Goal: Task Accomplishment & Management: Use online tool/utility

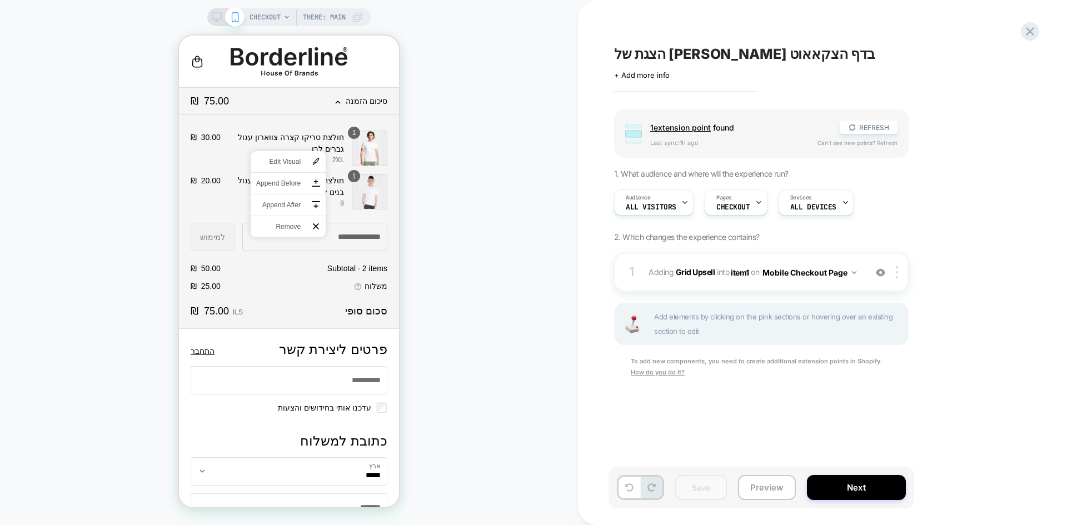
scroll to position [1251, 0]
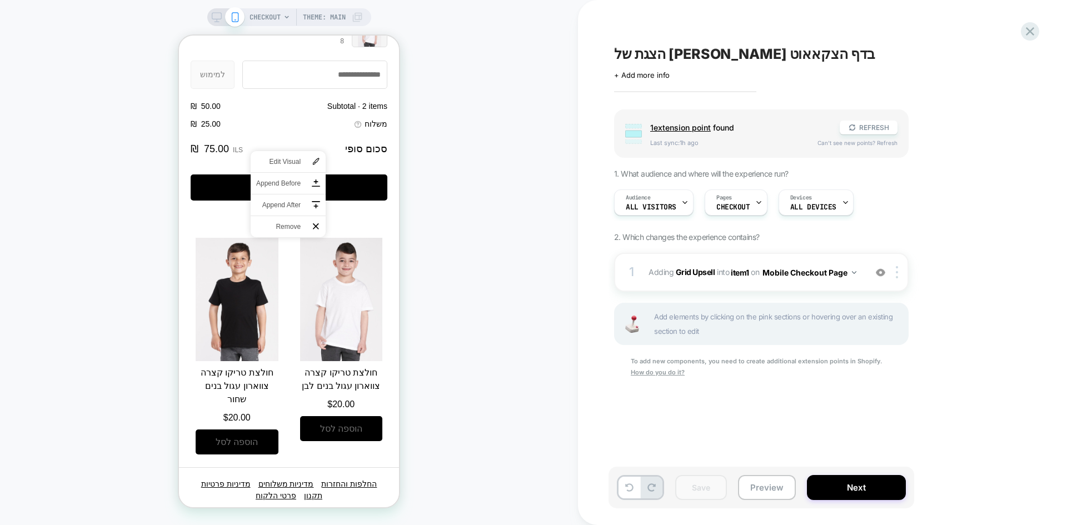
click at [465, 224] on div "CHECKOUT Theme: MAIN" at bounding box center [289, 262] width 578 height 503
click at [479, 340] on div "CHECKOUT Theme: MAIN" at bounding box center [289, 262] width 578 height 503
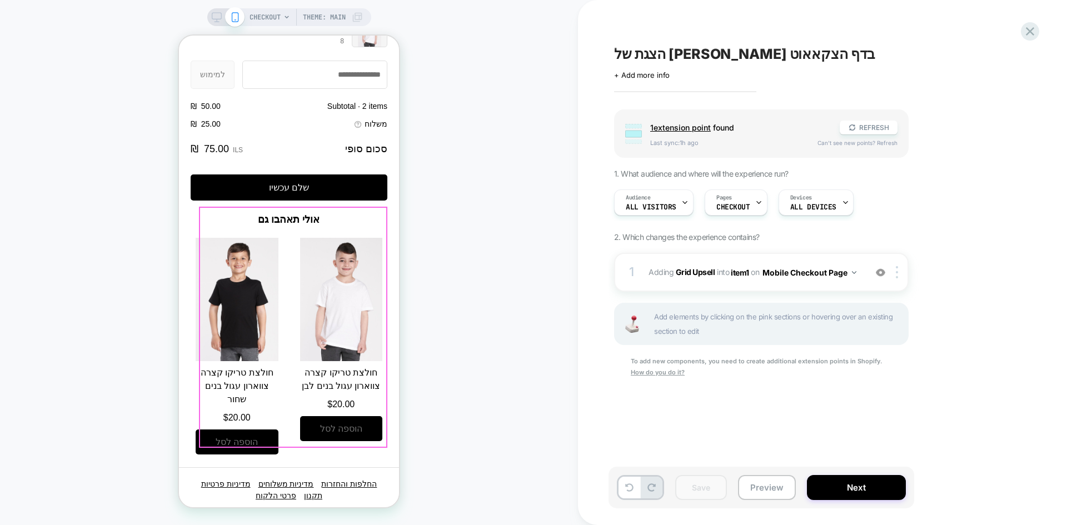
click at [192, 213] on section "סיכום הזמנה Hide Shopping cart Product image Description Quantity Price Quantit…" at bounding box center [289, 195] width 220 height 546
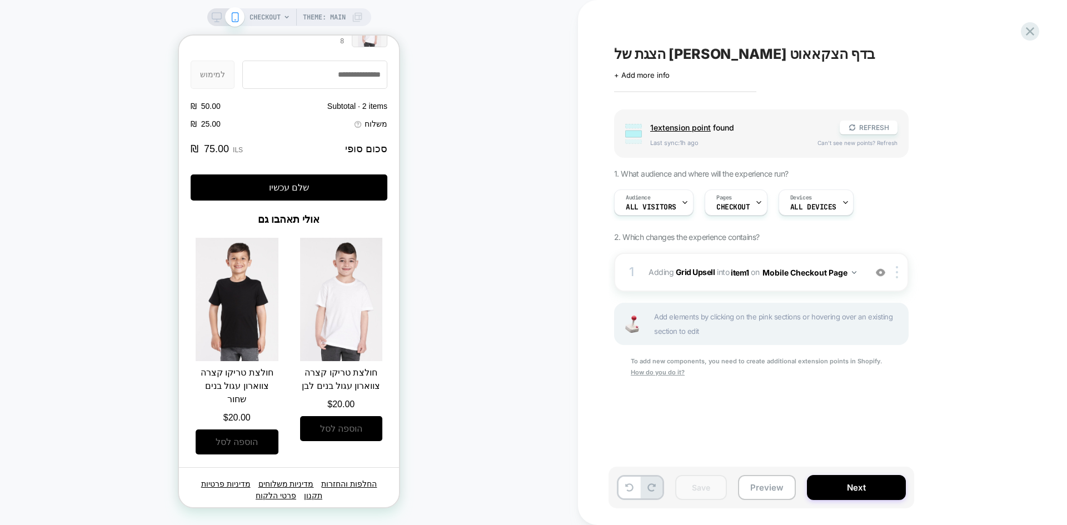
click at [494, 430] on div "CHECKOUT Theme: MAIN" at bounding box center [289, 262] width 578 height 503
click at [686, 273] on b "Grid Upsell" at bounding box center [695, 271] width 39 height 9
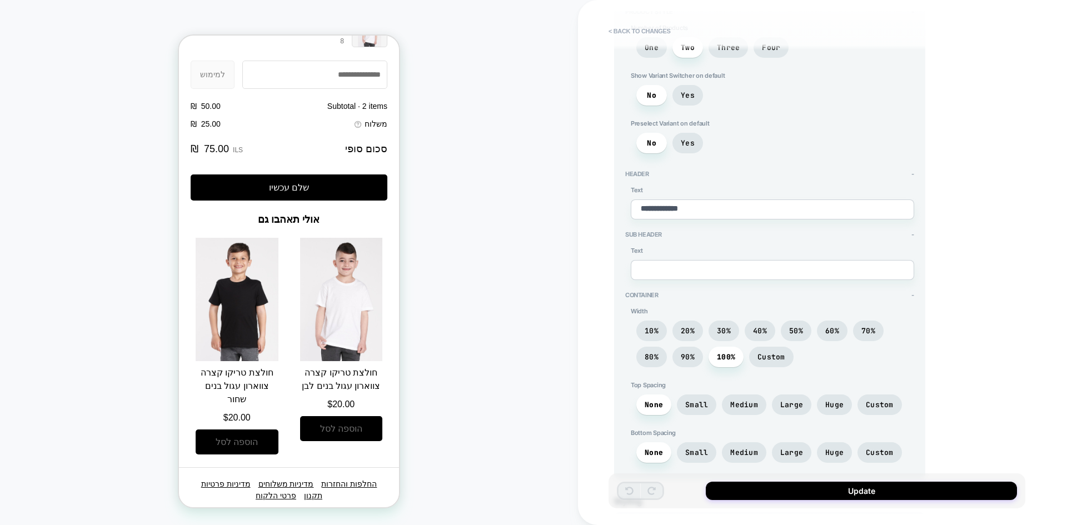
scroll to position [167, 0]
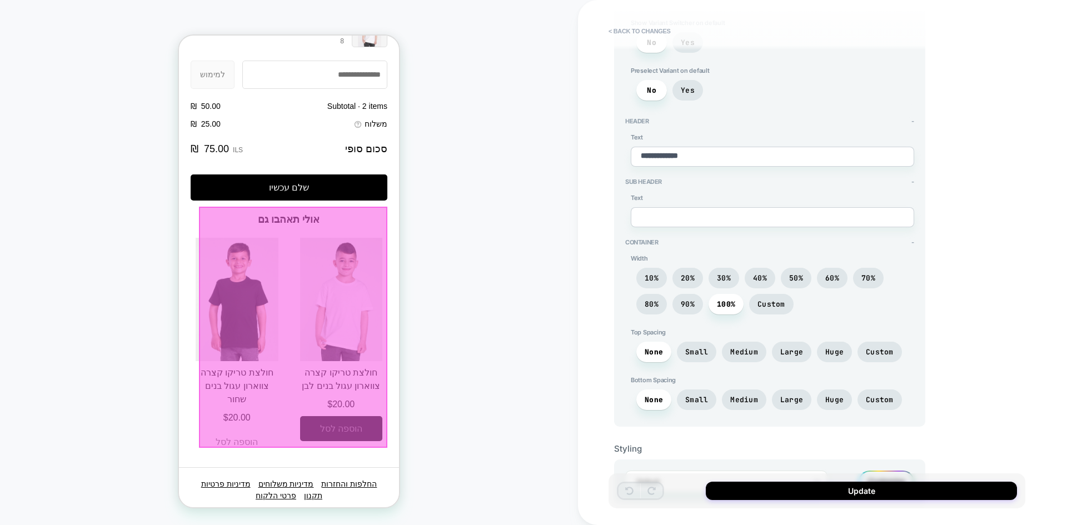
click at [257, 432] on div at bounding box center [293, 327] width 188 height 241
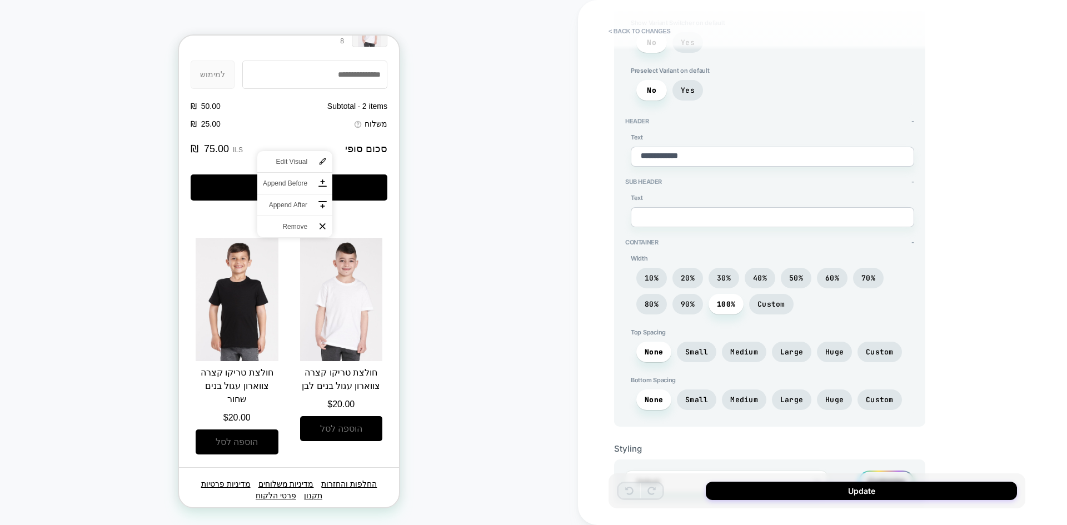
click at [61, 285] on div "CHECKOUT Theme: MAIN" at bounding box center [289, 262] width 578 height 503
click at [493, 260] on div "CHECKOUT Theme: MAIN" at bounding box center [289, 262] width 578 height 503
click at [458, 12] on div "CHECKOUT Theme: MAIN" at bounding box center [289, 262] width 578 height 503
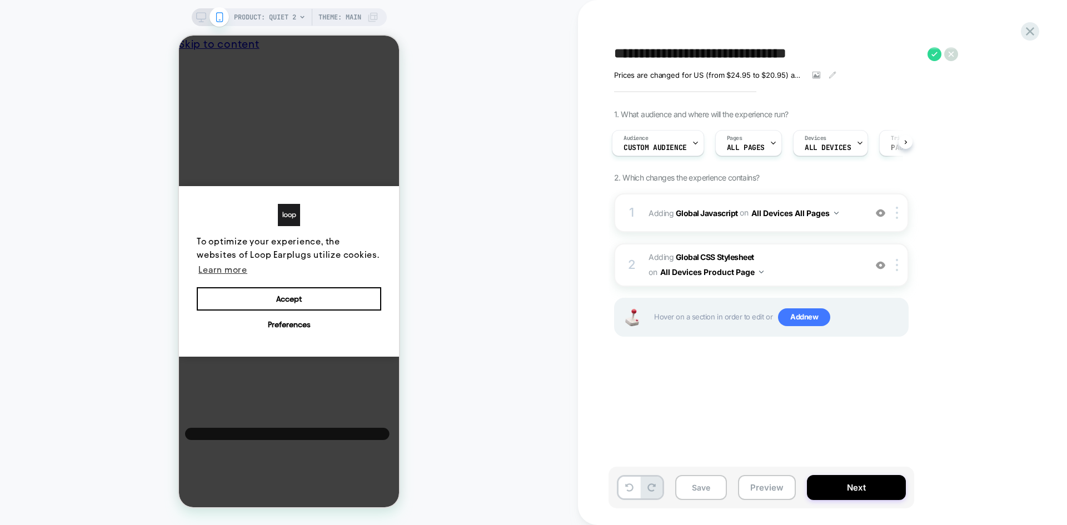
scroll to position [0, 8]
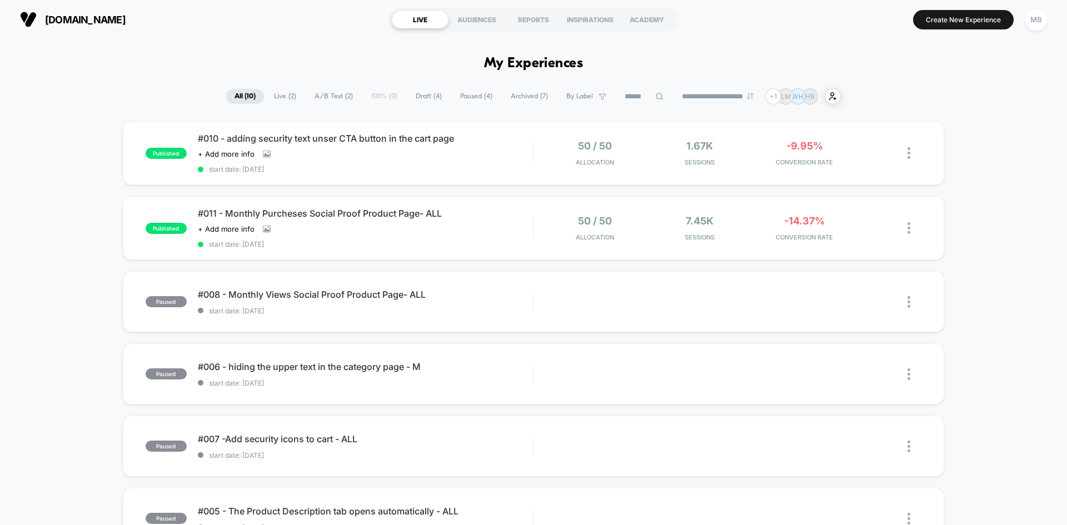
drag, startPoint x: 1005, startPoint y: 159, endPoint x: 995, endPoint y: 154, distance: 11.2
click at [1005, 159] on div "published #010 - adding security text unser CTA button in the cart page Click t…" at bounding box center [533, 507] width 1067 height 772
click at [62, 303] on div "published #010 - adding security text unser CTA button in the cart page Click t…" at bounding box center [533, 507] width 1067 height 772
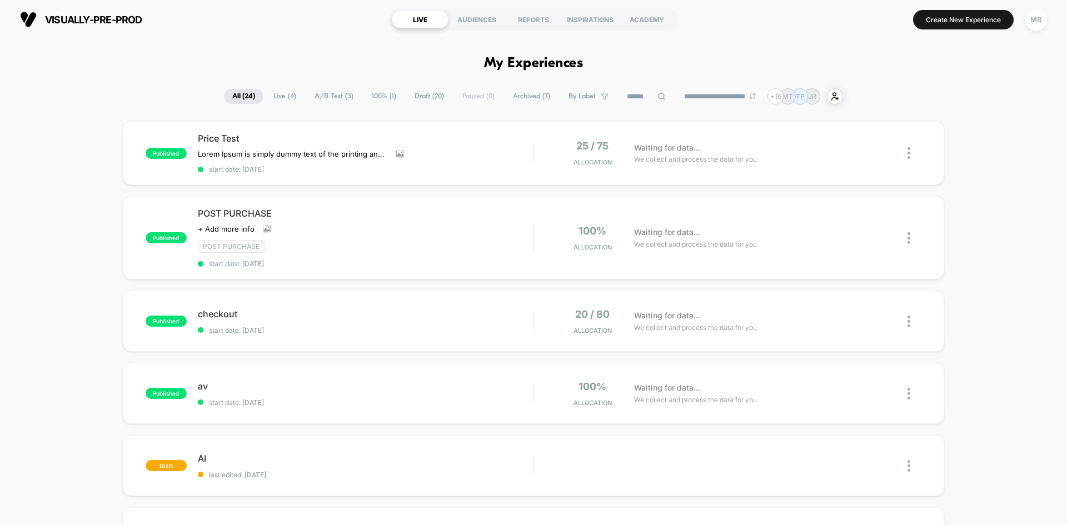
click at [636, 99] on input at bounding box center [646, 96] width 56 height 13
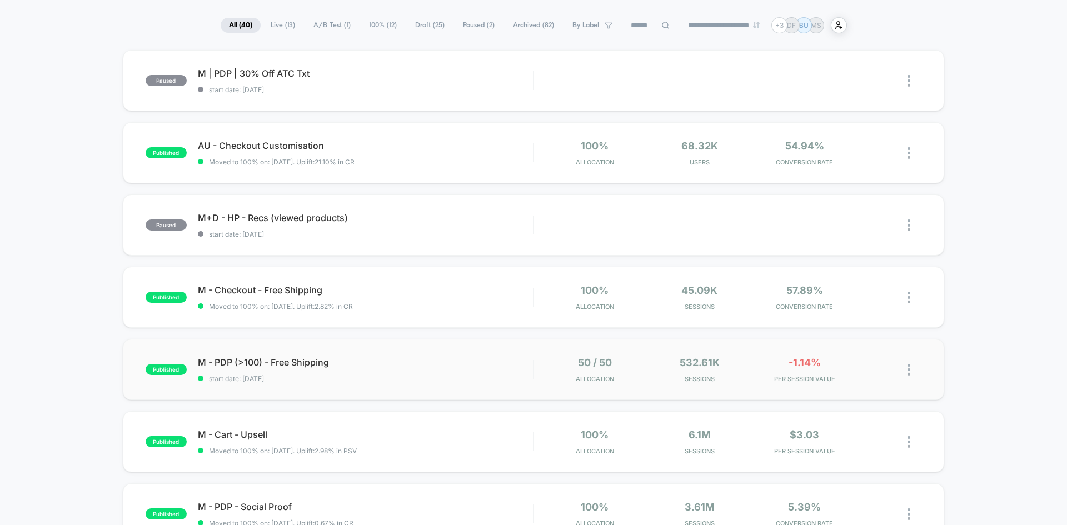
scroll to position [111, 0]
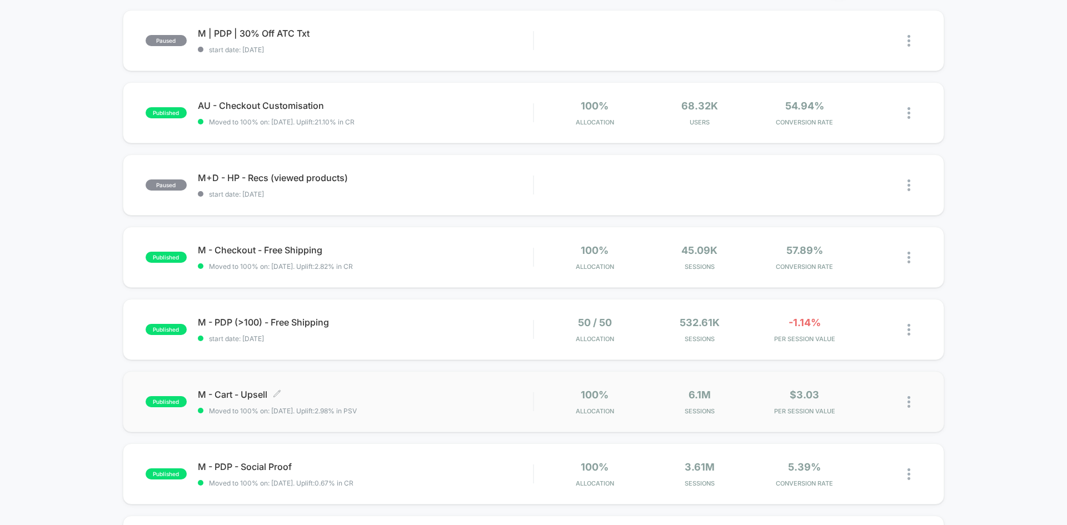
click at [437, 395] on span "M - Cart - Upsell Click to edit experience details" at bounding box center [365, 394] width 335 height 11
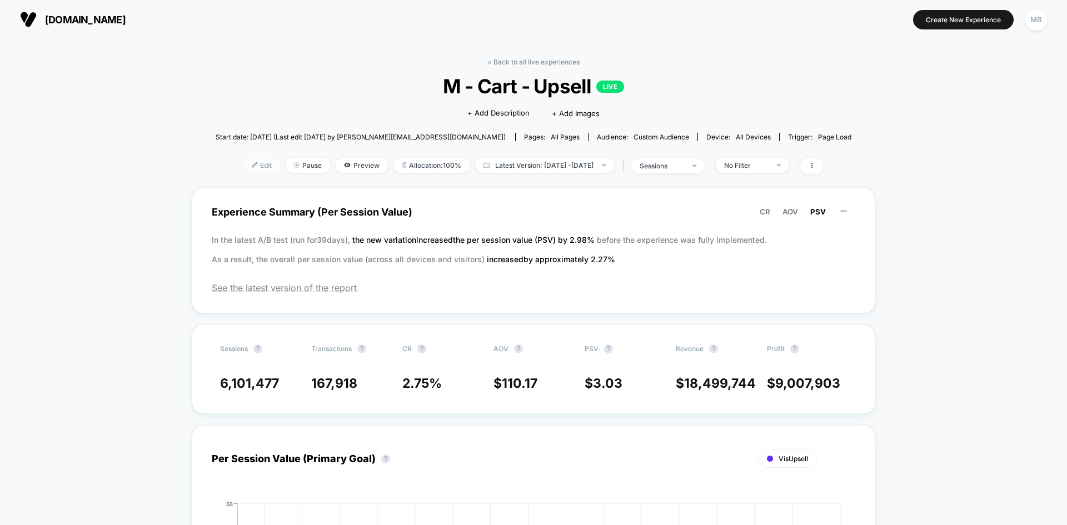
click at [243, 165] on span "Edit" at bounding box center [261, 165] width 37 height 15
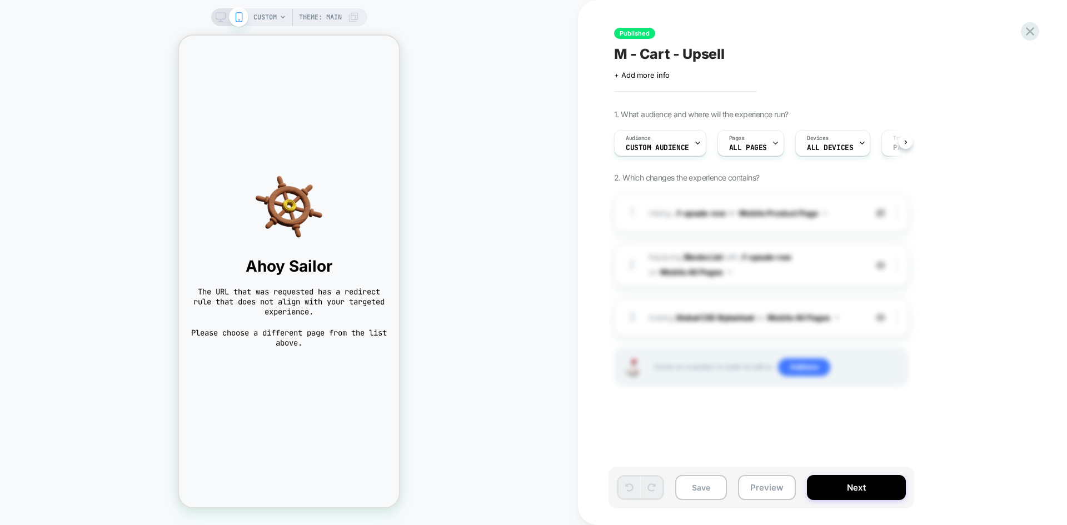
scroll to position [0, 1]
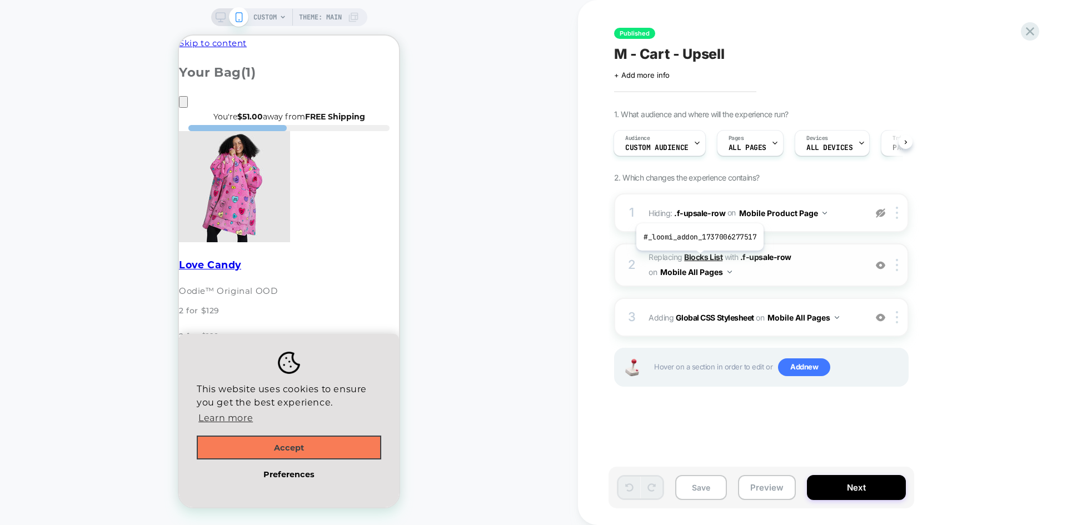
click at [698, 259] on b "Blocks List" at bounding box center [703, 256] width 38 height 9
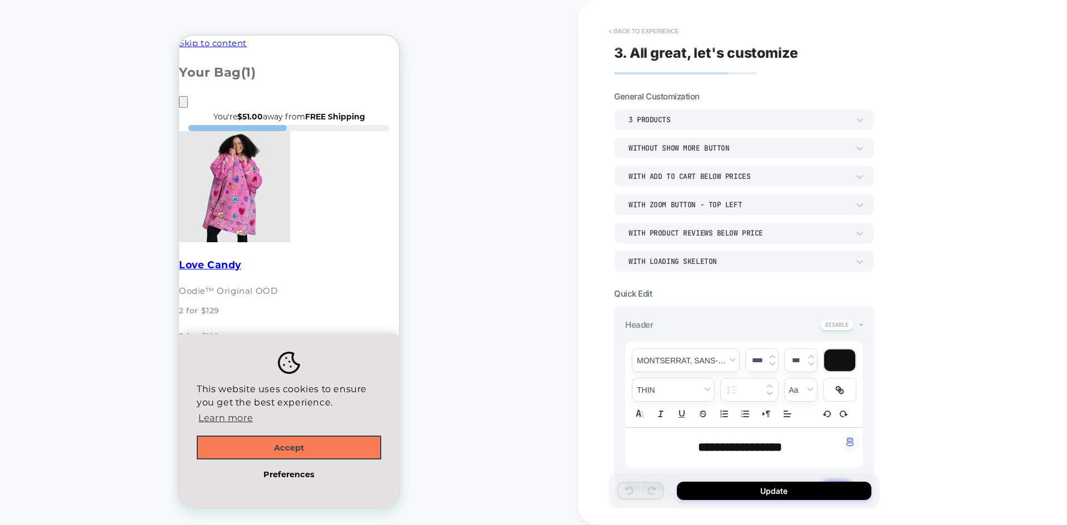
click at [634, 29] on button "< Back to experience" at bounding box center [643, 31] width 81 height 18
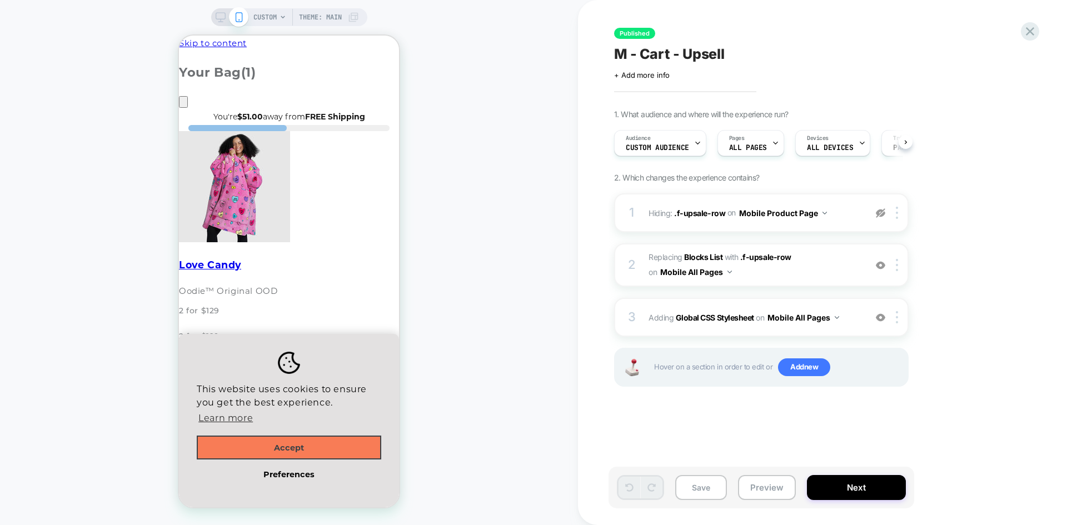
scroll to position [0, 1]
click at [707, 49] on span "M - Cart - Upsell" at bounding box center [669, 54] width 111 height 17
click at [1020, 37] on div "**********" at bounding box center [816, 262] width 417 height 503
click at [1028, 29] on icon at bounding box center [1030, 31] width 8 height 8
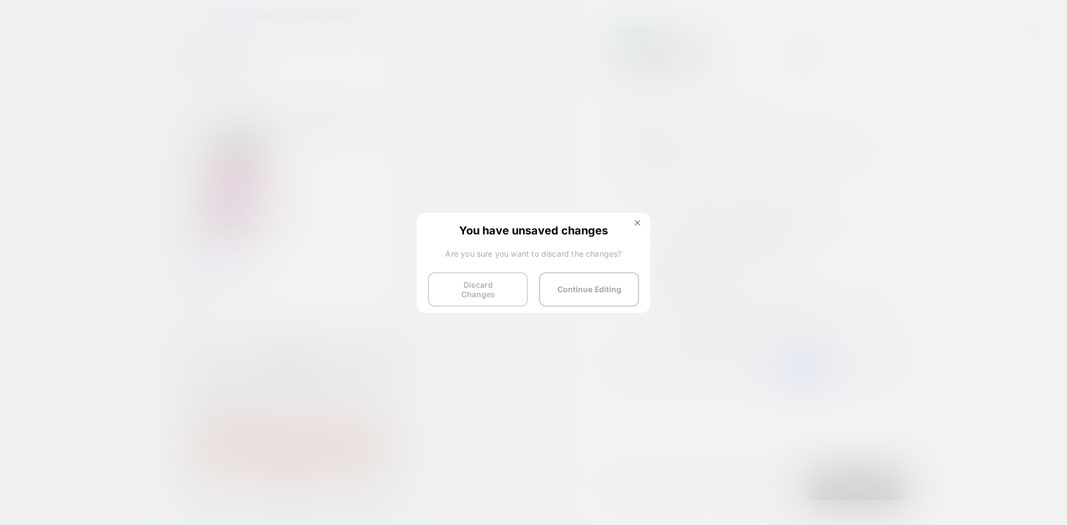
click at [464, 286] on button "Discard Changes" at bounding box center [478, 289] width 100 height 34
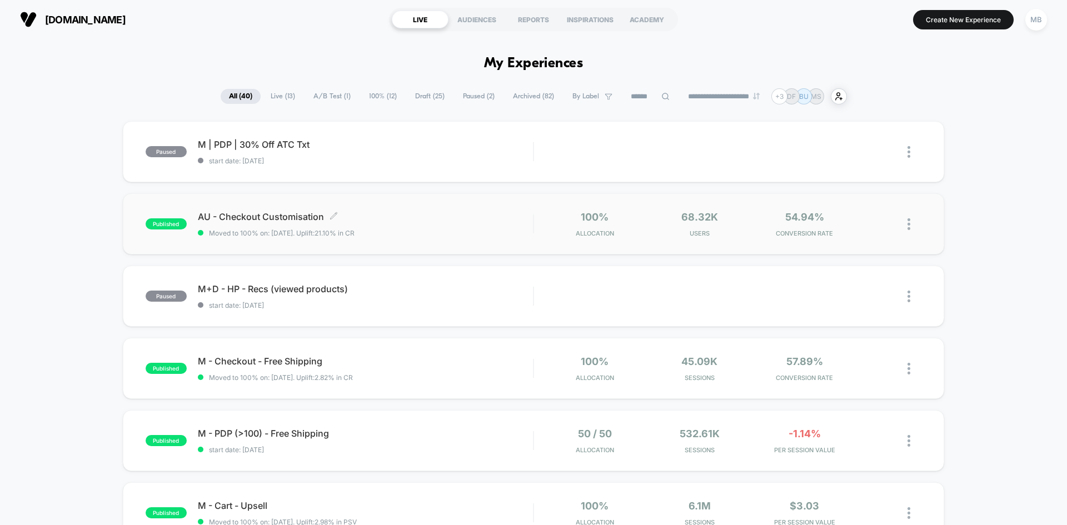
click at [412, 232] on span "Moved to 100% on: [DATE] . Uplift: 21.10% in CR" at bounding box center [365, 233] width 335 height 8
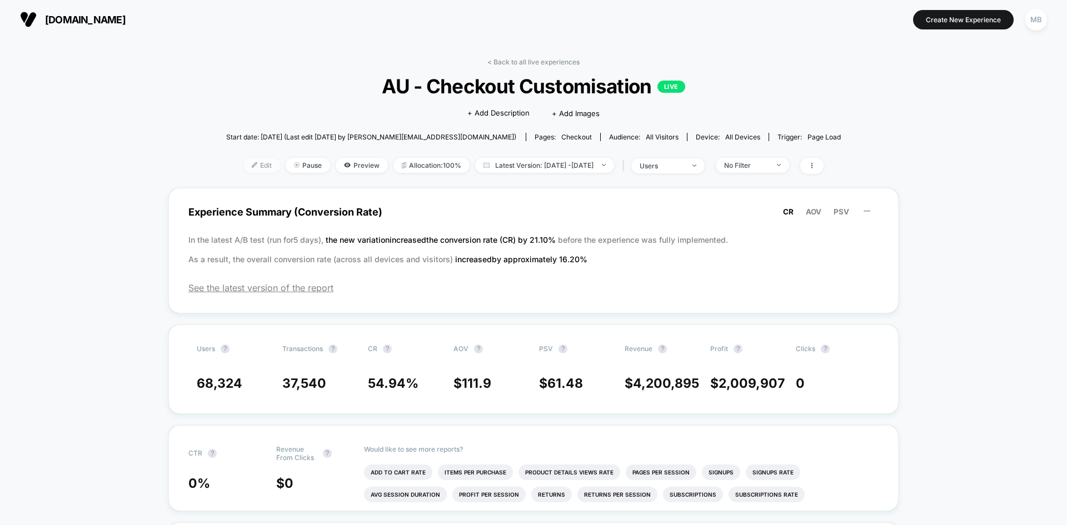
click at [245, 167] on span "Edit" at bounding box center [261, 165] width 37 height 15
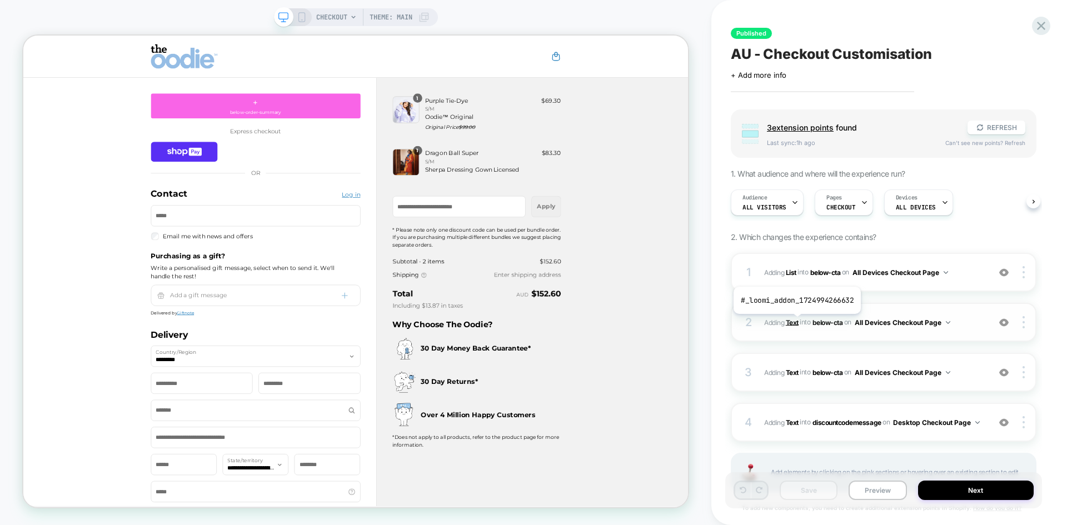
click at [796, 322] on b "Text" at bounding box center [792, 322] width 13 height 8
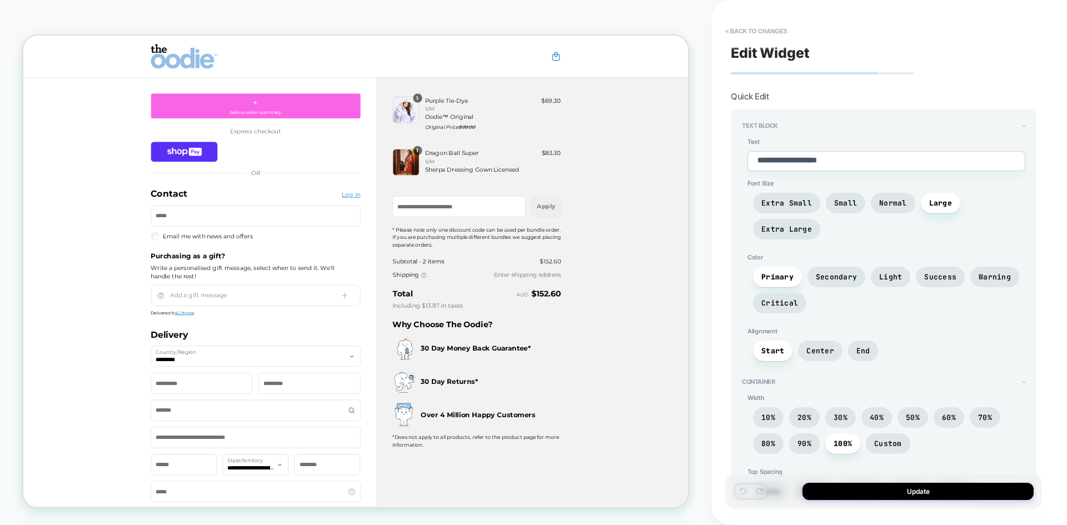
type textarea "*"
click at [742, 30] on button "< Back to changes" at bounding box center [756, 31] width 73 height 18
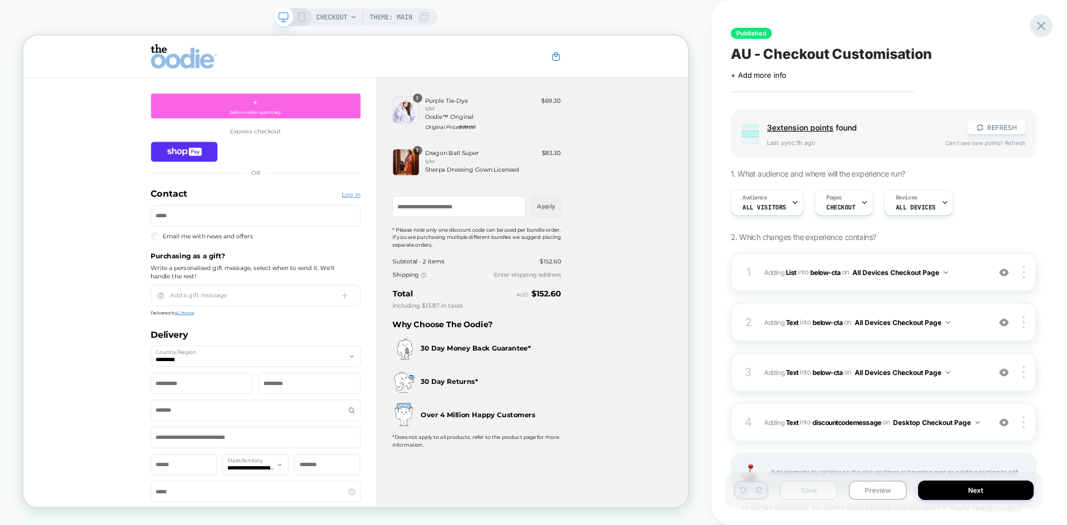
click at [1042, 24] on icon at bounding box center [1041, 26] width 8 height 8
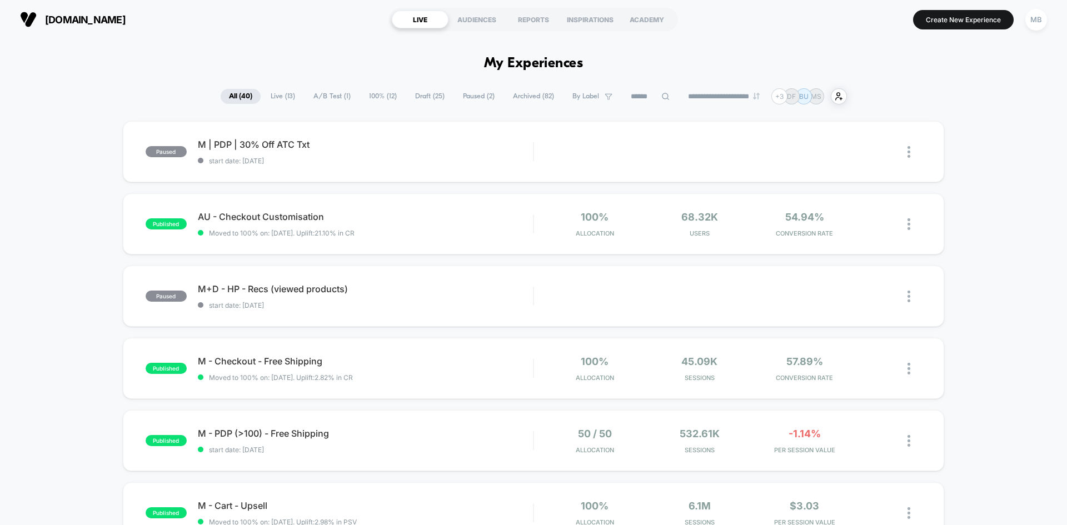
click at [638, 97] on input at bounding box center [650, 96] width 56 height 13
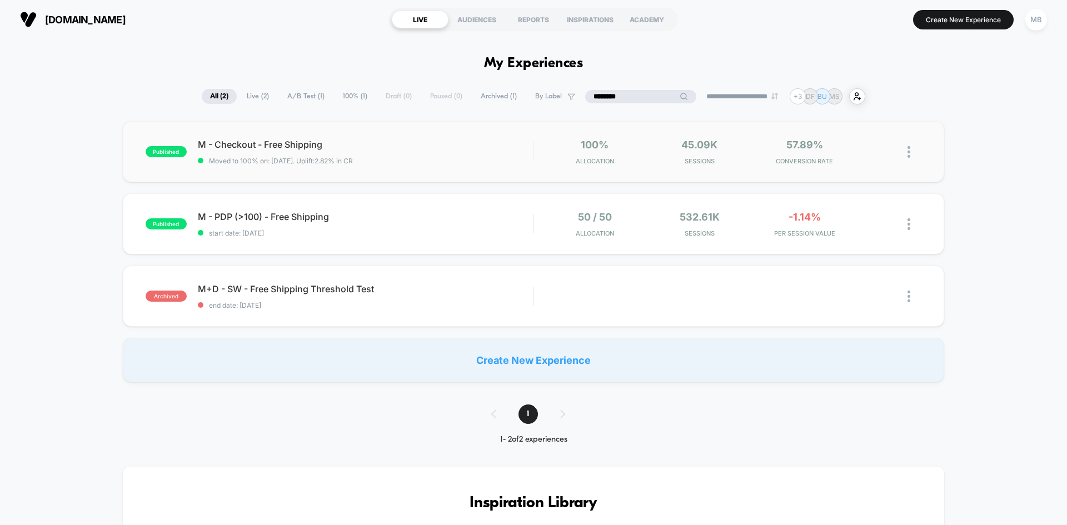
type input "********"
click at [382, 167] on div "published M - Checkout - Free Shipping Moved to 100% on: [DATE] . Uplift: 2.82%…" at bounding box center [533, 151] width 821 height 61
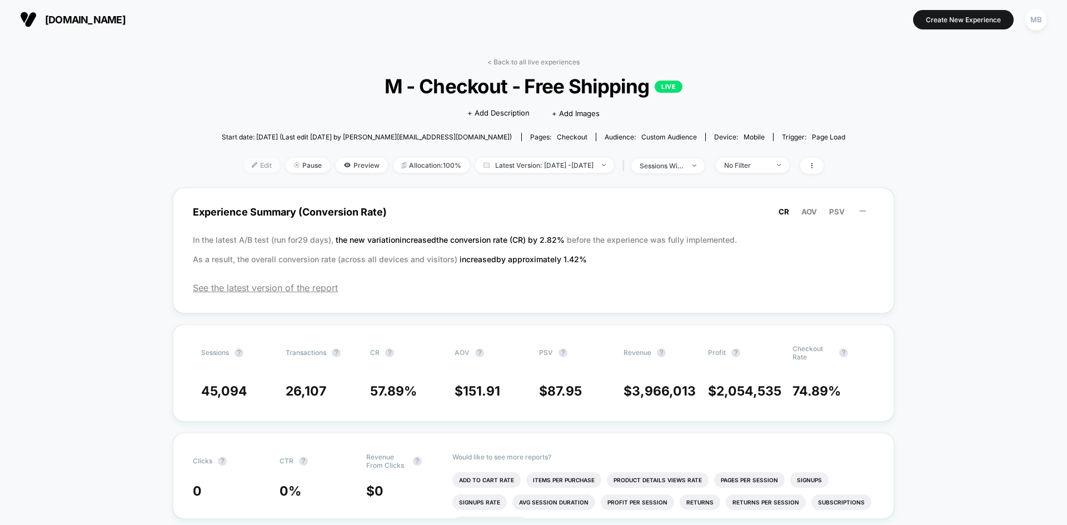
click at [251, 168] on span "Edit" at bounding box center [261, 165] width 37 height 15
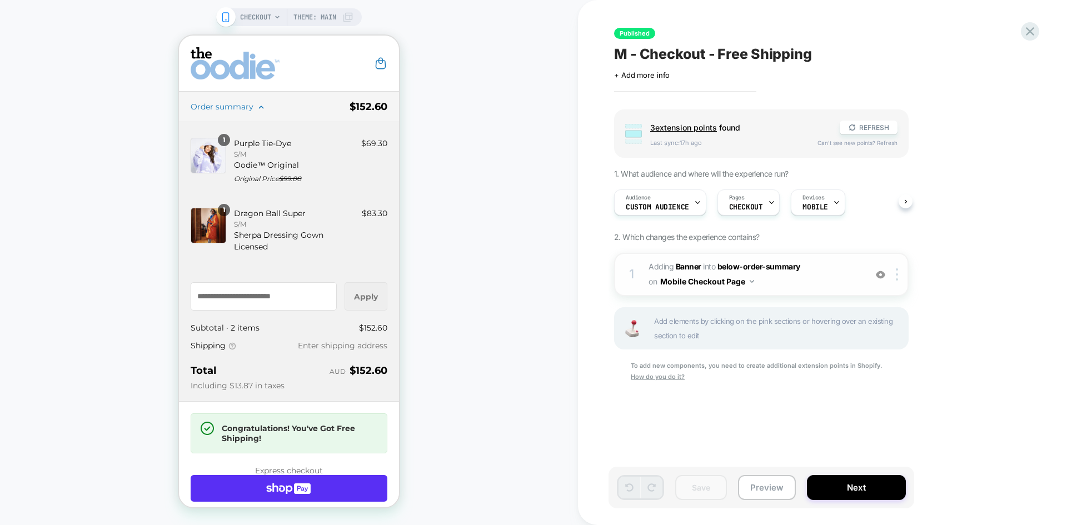
click at [882, 279] on img at bounding box center [880, 274] width 9 height 9
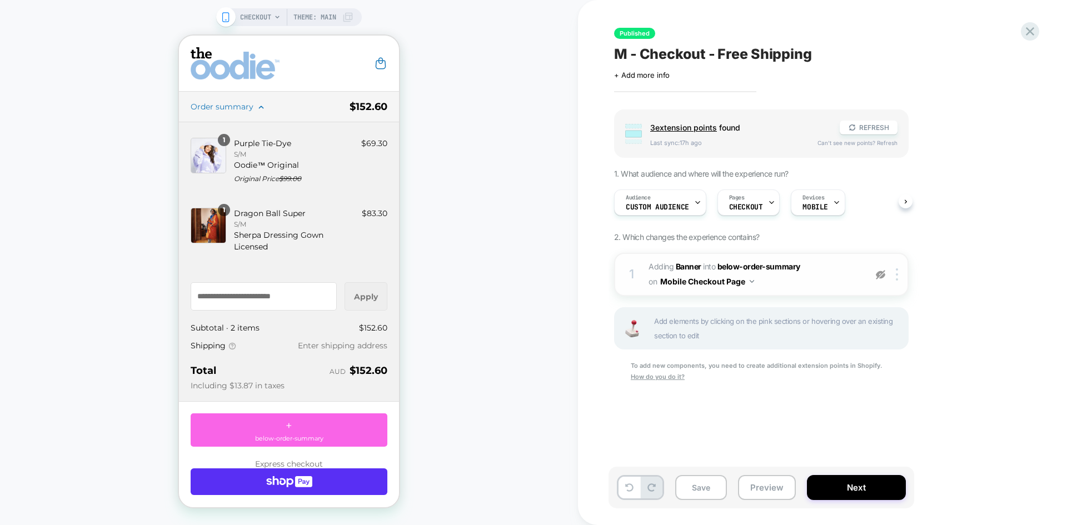
click at [882, 279] on img at bounding box center [880, 274] width 9 height 9
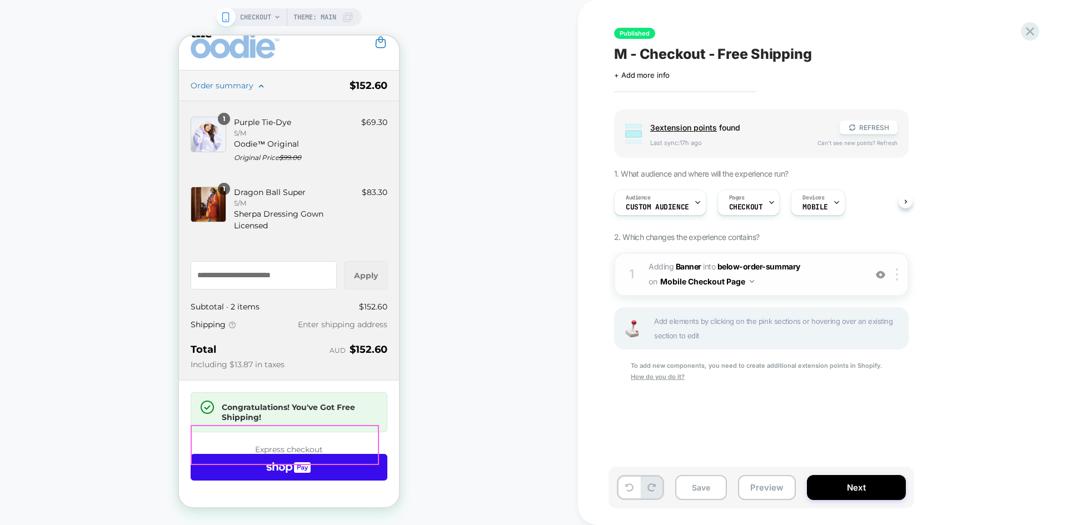
scroll to position [111, 0]
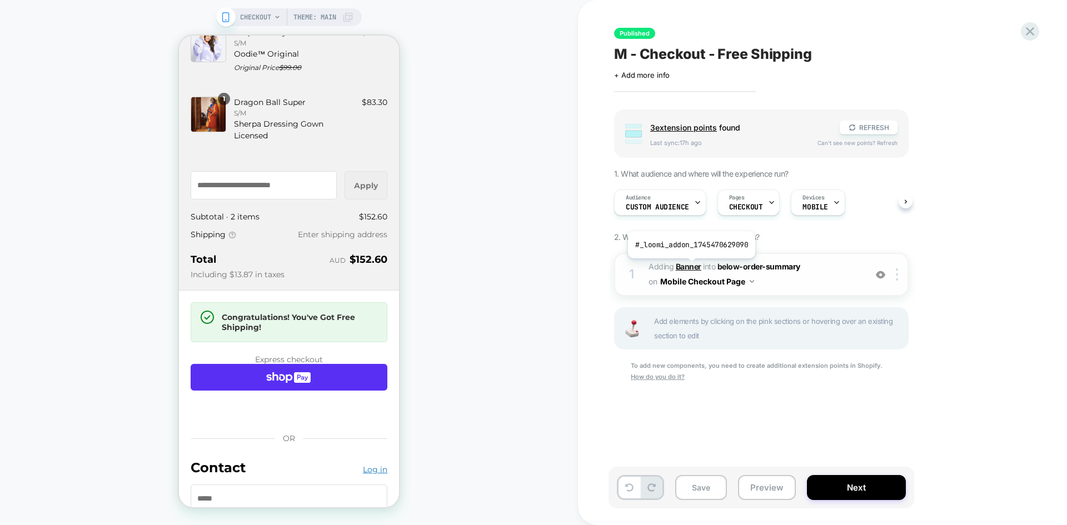
click at [690, 267] on b "Banner" at bounding box center [689, 266] width 26 height 9
type textarea "*"
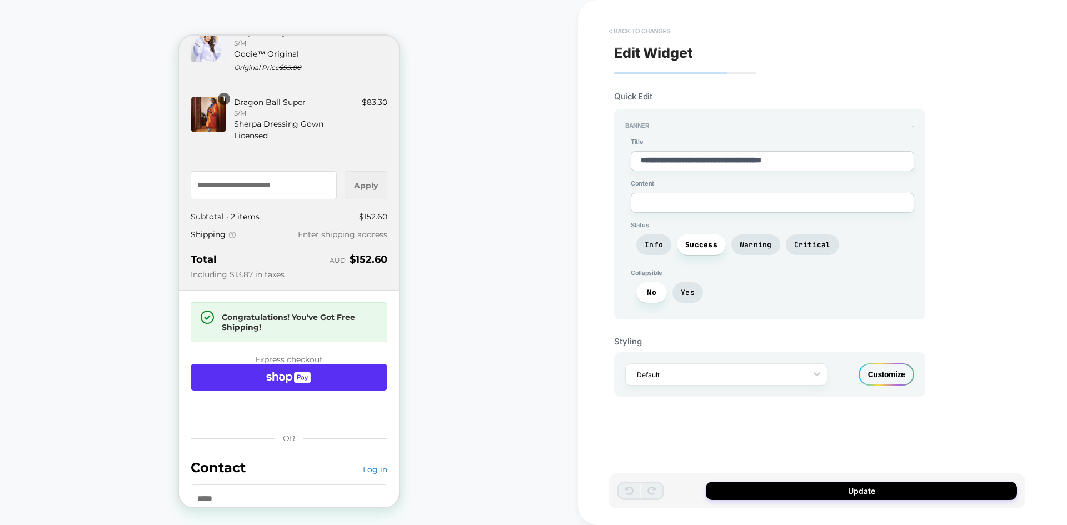
click at [631, 30] on button "< Back to changes" at bounding box center [639, 31] width 73 height 18
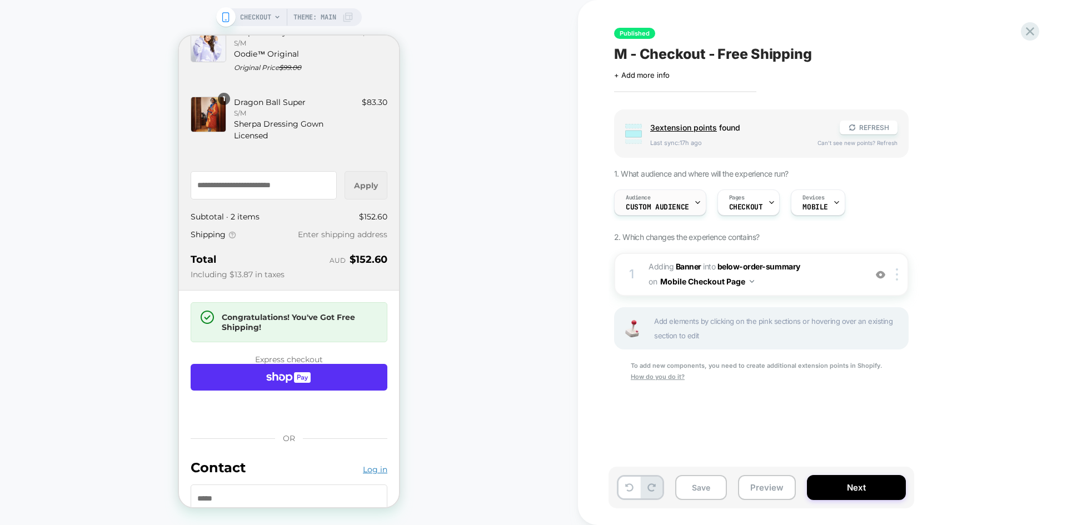
click at [678, 209] on span "Custom Audience" at bounding box center [657, 207] width 63 height 8
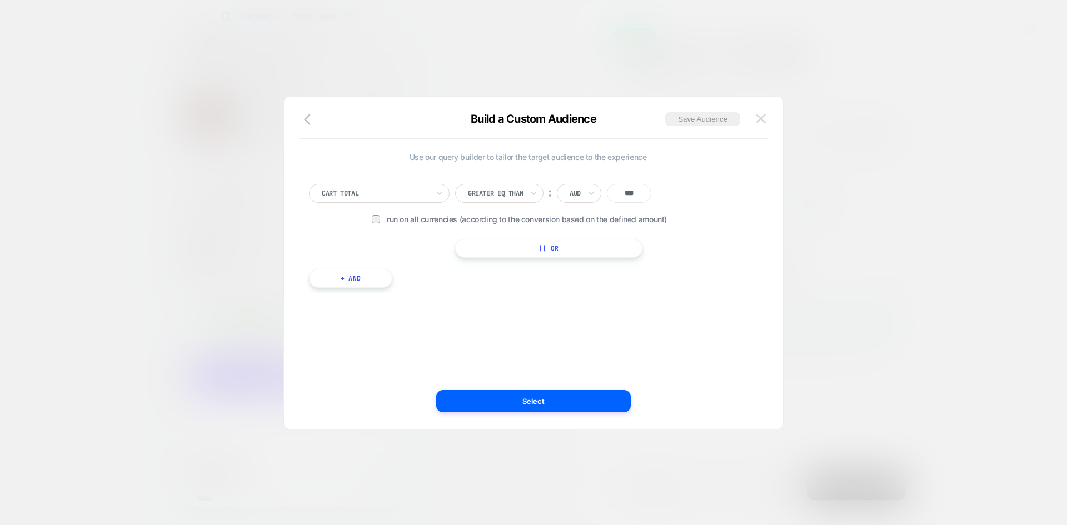
click at [761, 116] on img at bounding box center [761, 118] width 10 height 9
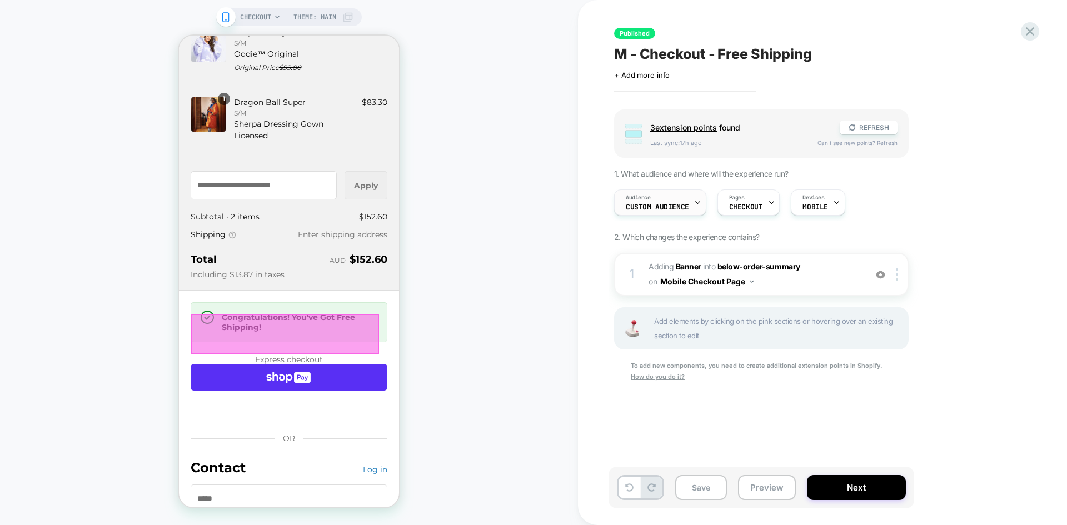
click at [670, 206] on span "Custom Audience" at bounding box center [657, 207] width 63 height 8
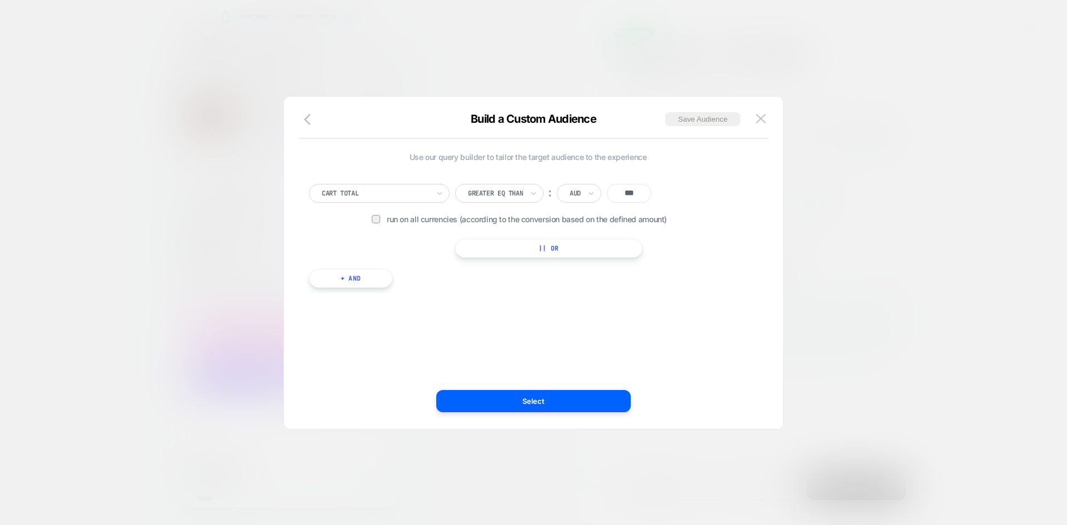
click at [524, 194] on div "Greater Eq Than" at bounding box center [495, 193] width 57 height 12
click at [758, 119] on img at bounding box center [761, 118] width 10 height 9
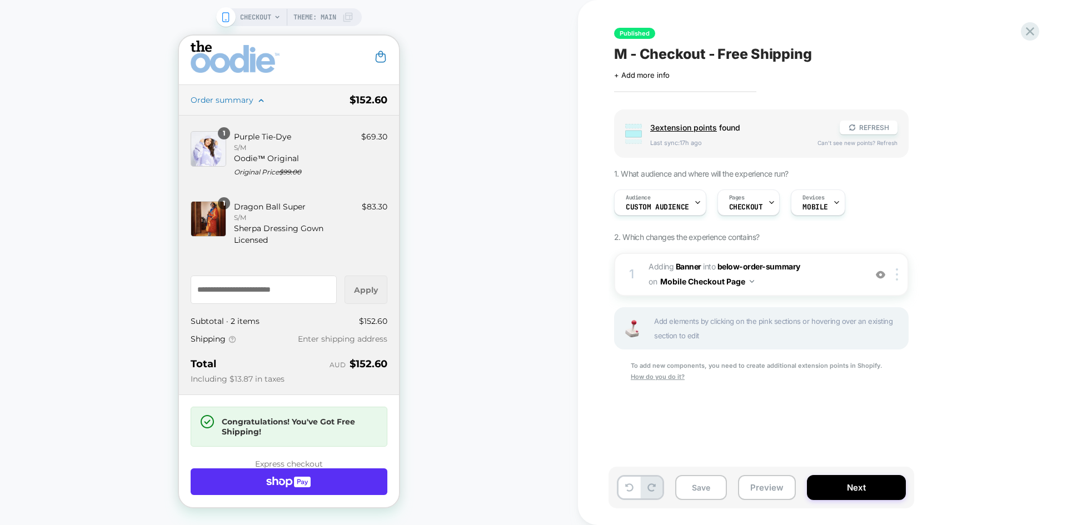
scroll to position [0, 0]
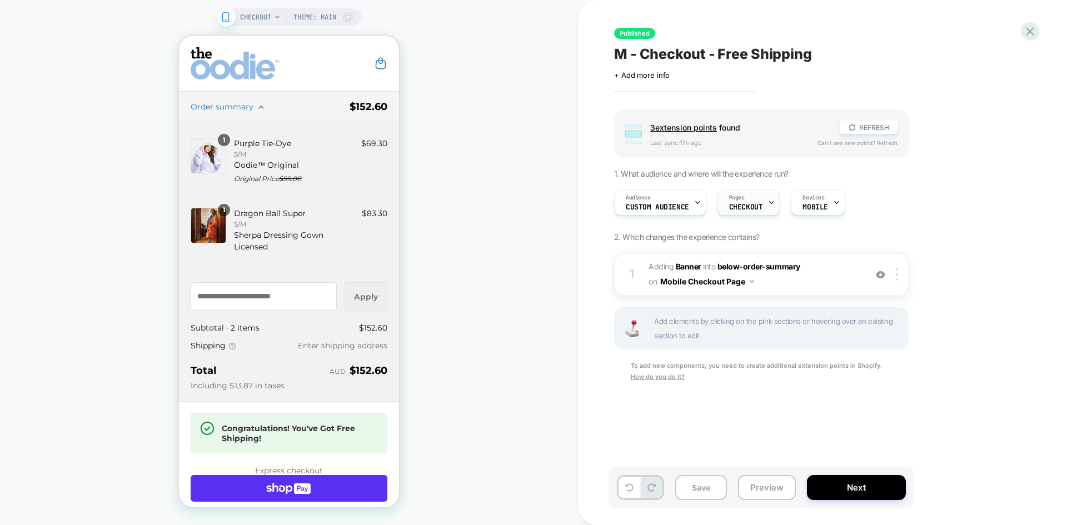
click at [732, 206] on span "CHECKOUT" at bounding box center [746, 207] width 34 height 8
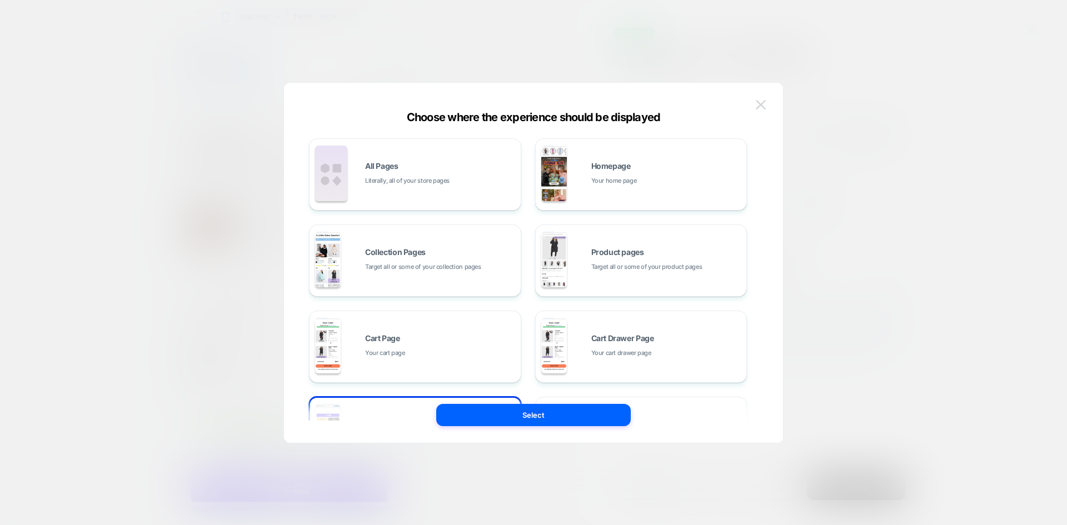
click at [763, 107] on img at bounding box center [761, 104] width 10 height 9
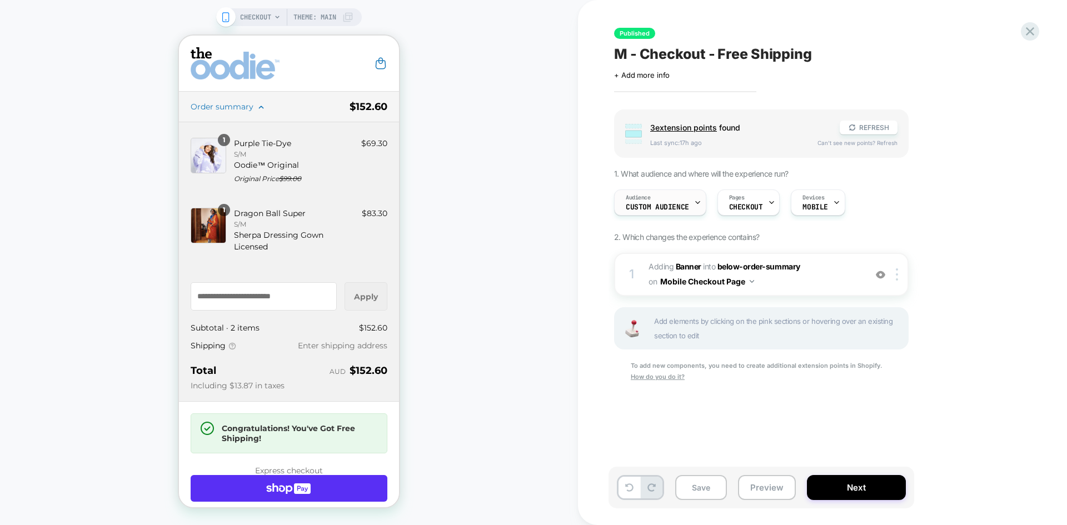
click at [666, 214] on div "Audience Custom Audience" at bounding box center [658, 202] width 86 height 25
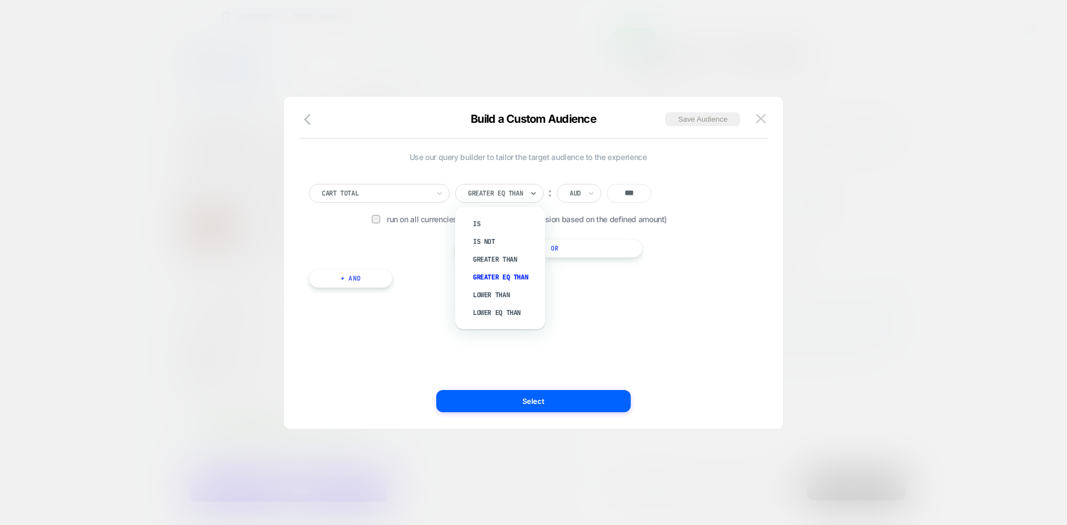
click at [517, 193] on div at bounding box center [495, 193] width 55 height 10
click at [498, 259] on div "Greater Than" at bounding box center [505, 260] width 79 height 18
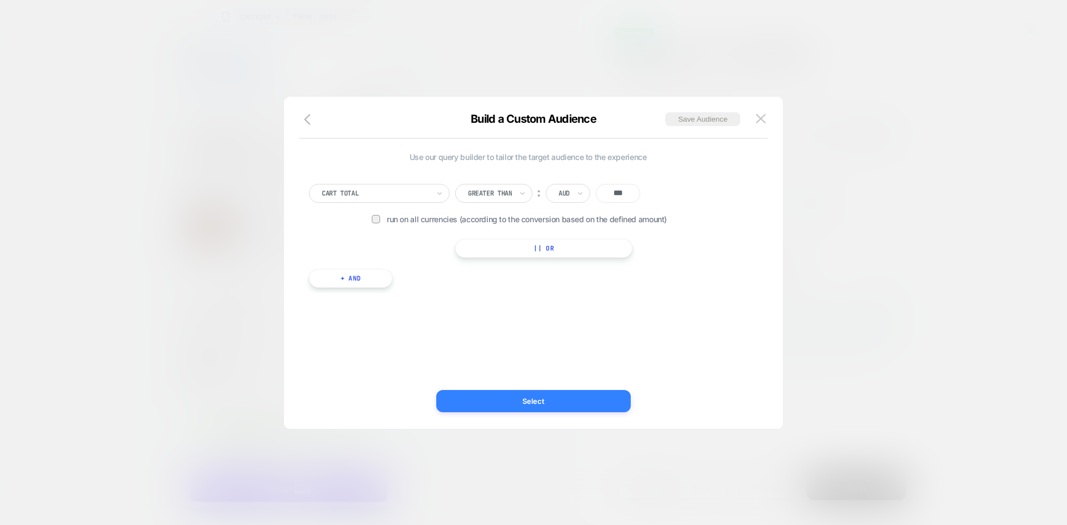
click at [561, 405] on button "Select" at bounding box center [533, 401] width 194 height 22
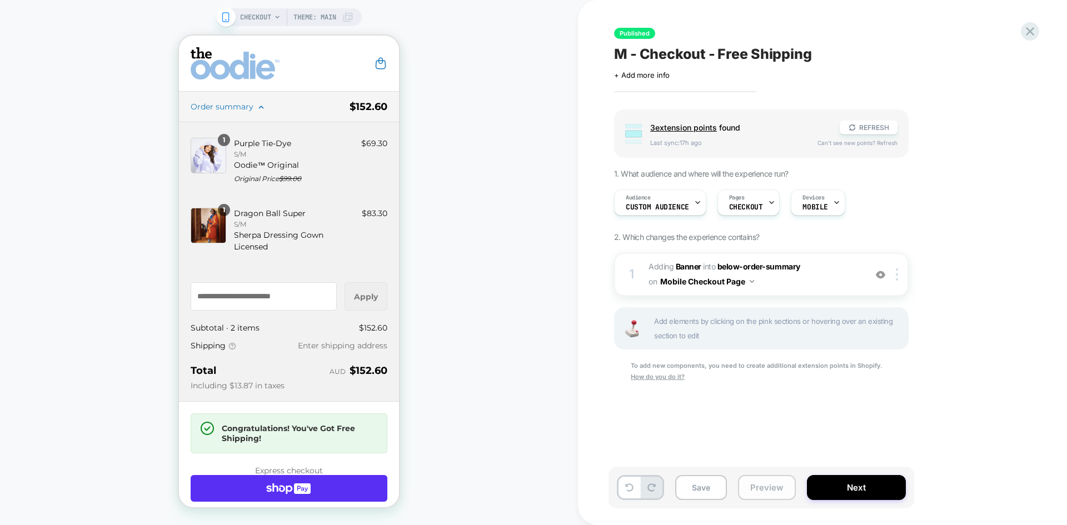
click at [771, 486] on button "Preview" at bounding box center [767, 487] width 58 height 25
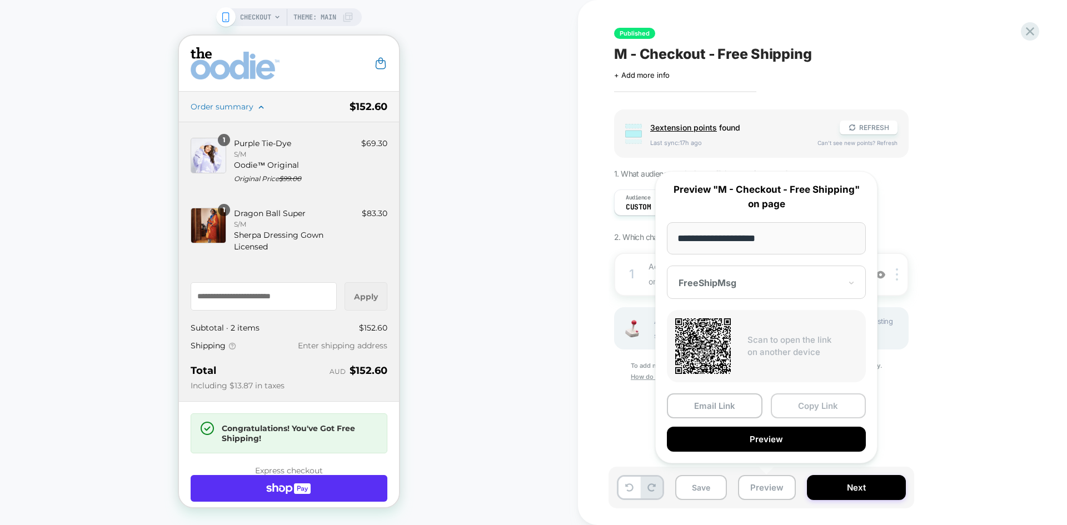
click at [793, 406] on button "Copy Link" at bounding box center [819, 405] width 96 height 25
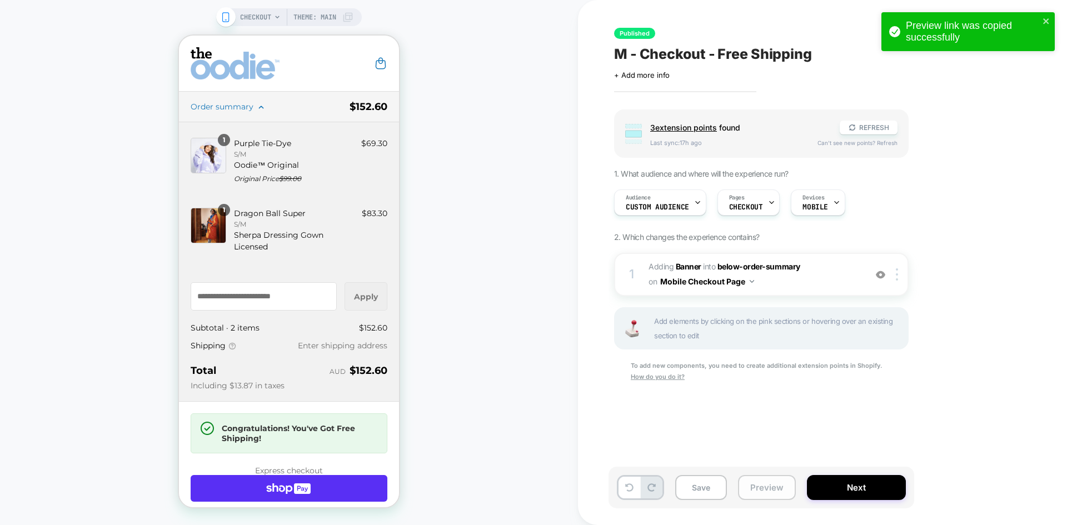
click at [759, 486] on button "Preview" at bounding box center [767, 487] width 58 height 25
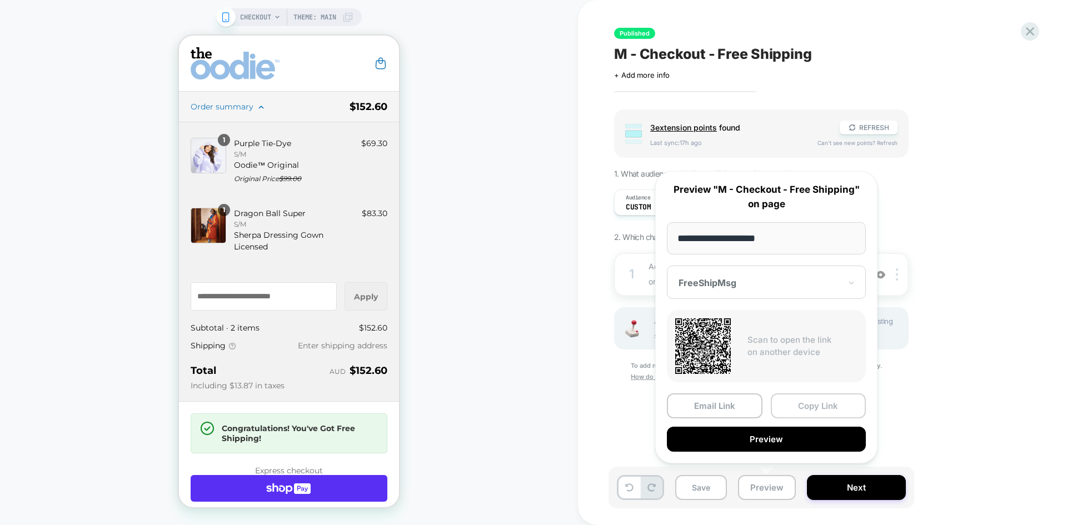
click at [807, 406] on button "Copy Link" at bounding box center [819, 405] width 96 height 25
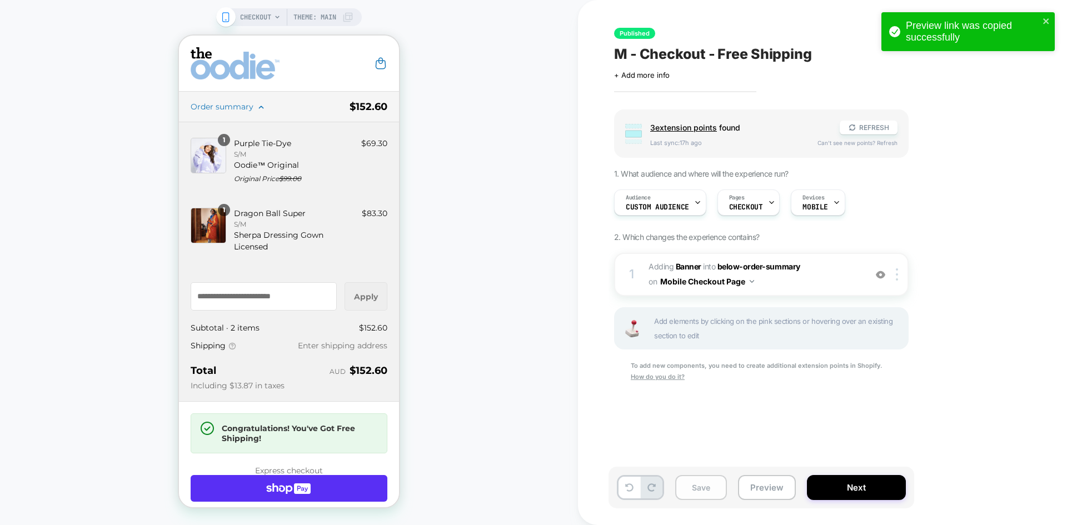
click at [697, 488] on button "Save" at bounding box center [701, 487] width 52 height 25
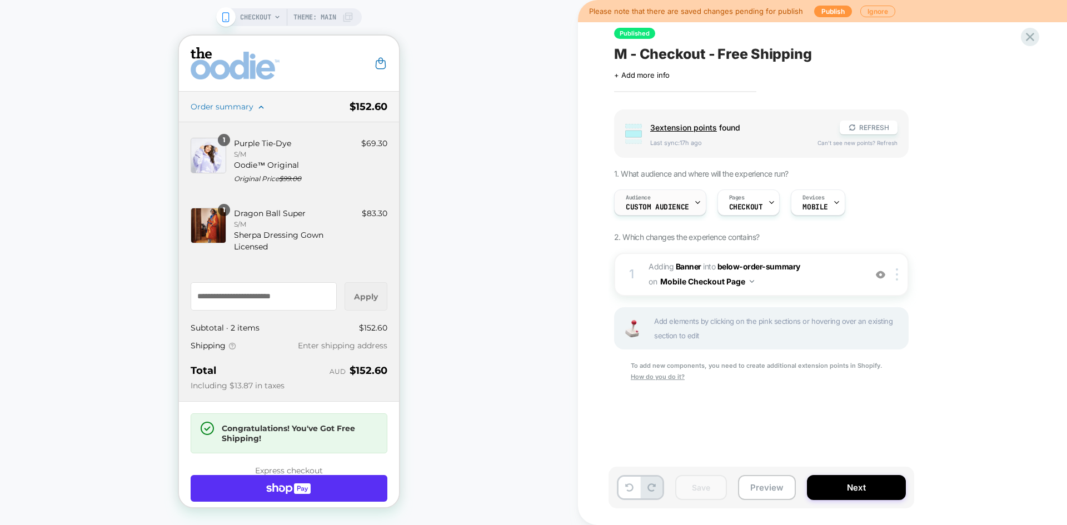
click at [695, 205] on icon at bounding box center [697, 202] width 7 height 7
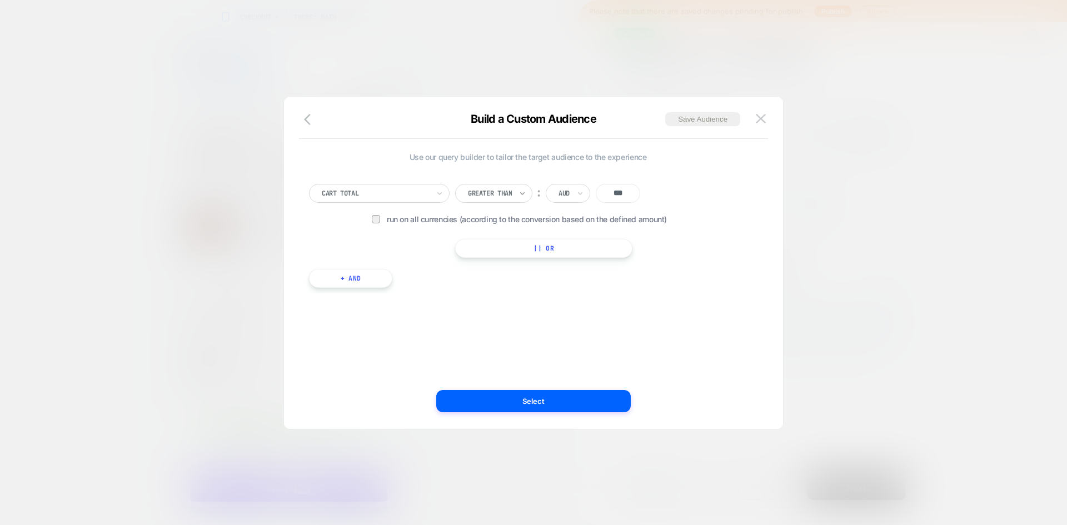
click at [522, 197] on icon at bounding box center [522, 193] width 8 height 11
click at [764, 116] on img at bounding box center [761, 118] width 10 height 9
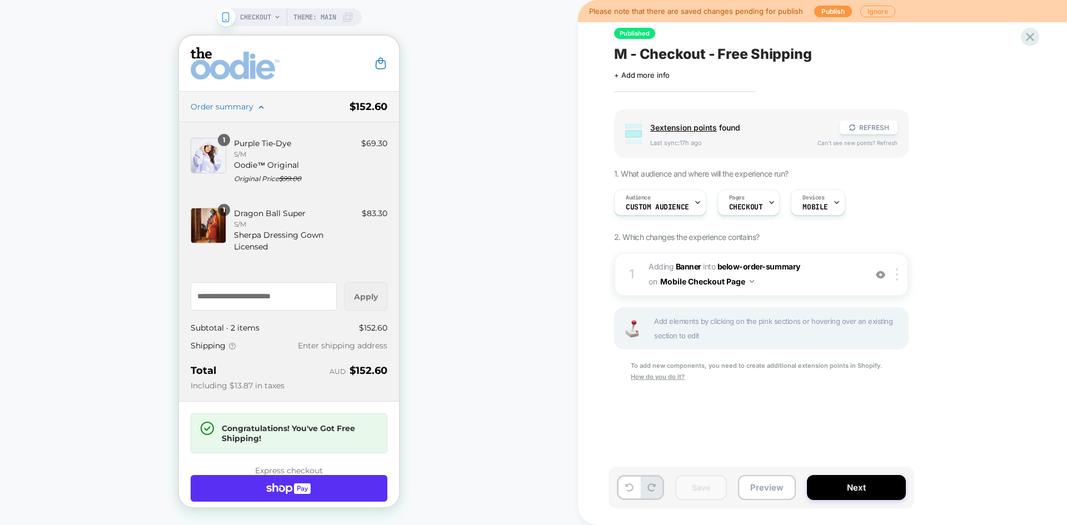
click at [705, 54] on span "M - Checkout - Free Shipping" at bounding box center [713, 54] width 198 height 17
click at [660, 206] on span "Custom Audience" at bounding box center [657, 207] width 63 height 8
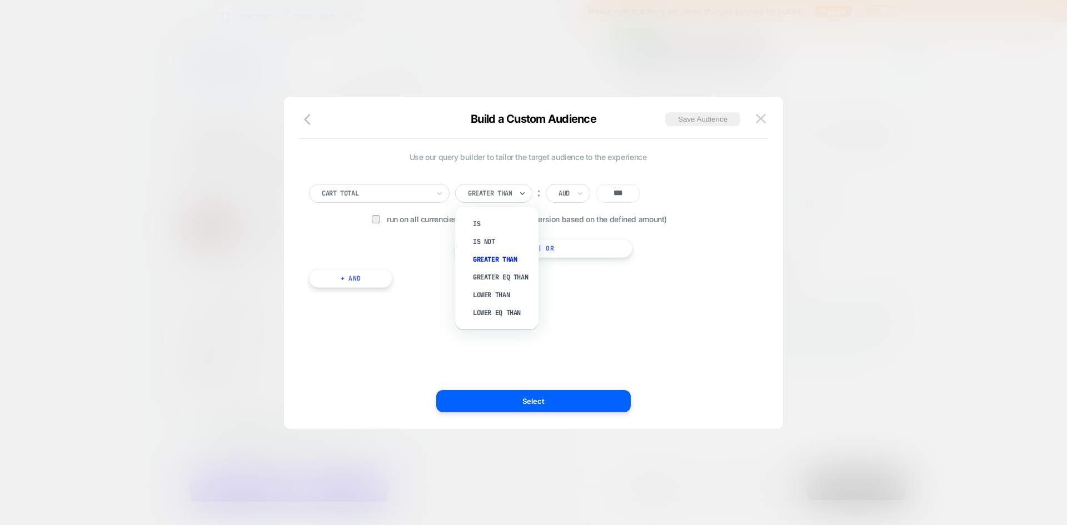
click at [504, 193] on div at bounding box center [490, 193] width 44 height 10
click at [505, 186] on div "Greater Than" at bounding box center [493, 193] width 77 height 19
click at [518, 278] on div "Greater Eq Than" at bounding box center [502, 277] width 72 height 18
click at [482, 192] on div at bounding box center [495, 193] width 55 height 10
click at [506, 257] on div "Greater Than" at bounding box center [505, 260] width 79 height 18
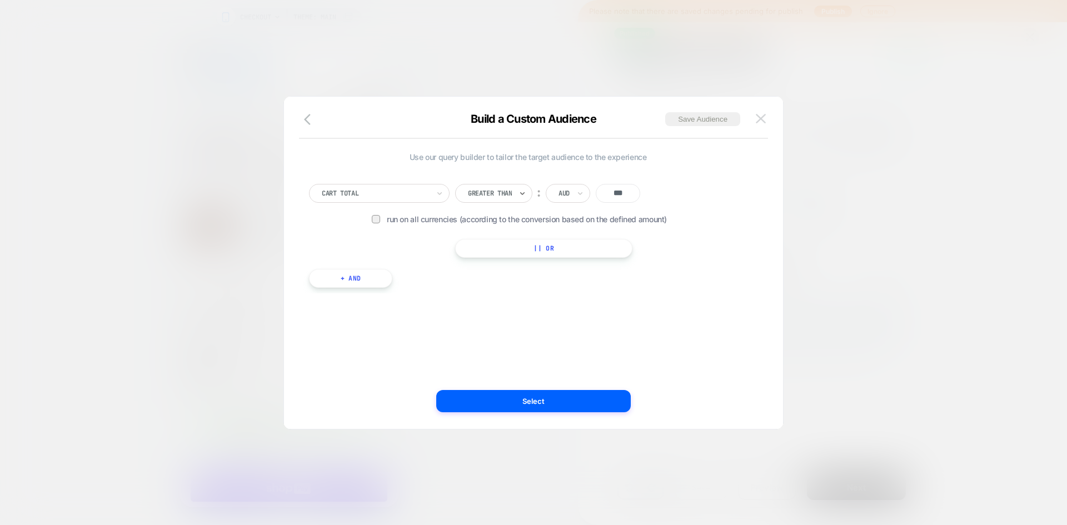
click at [763, 118] on img at bounding box center [761, 118] width 10 height 9
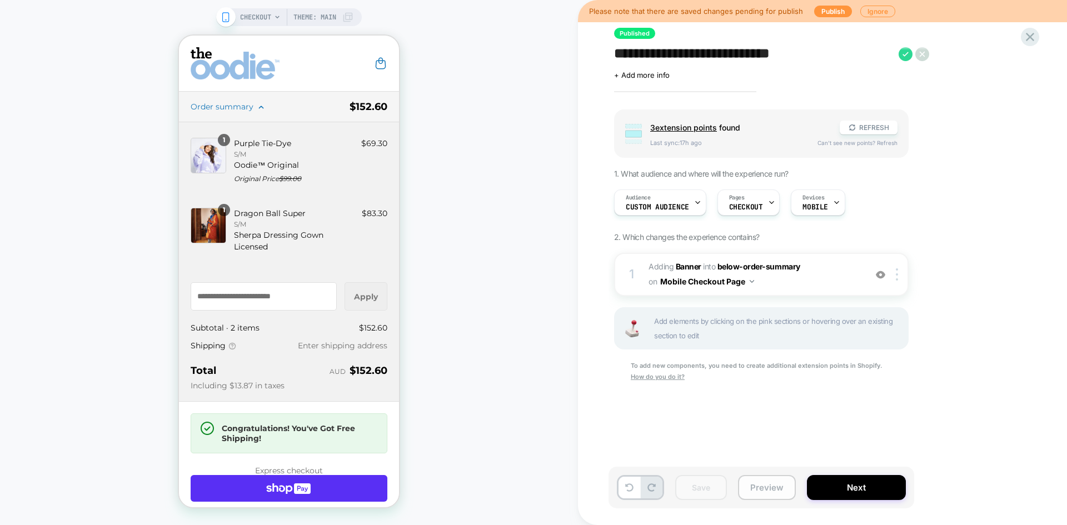
click at [758, 487] on button "Preview" at bounding box center [767, 487] width 58 height 25
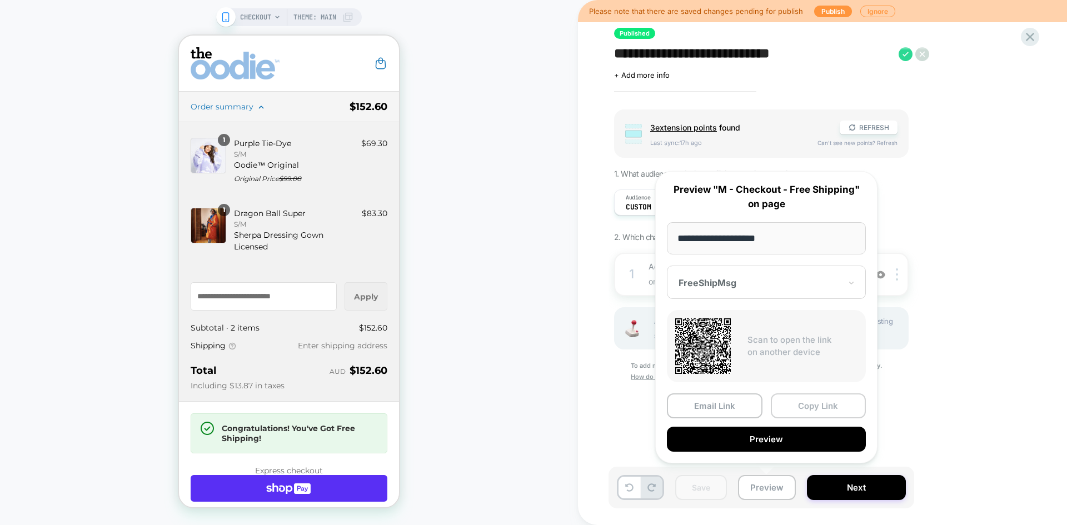
click at [823, 405] on button "Copy Link" at bounding box center [819, 405] width 96 height 25
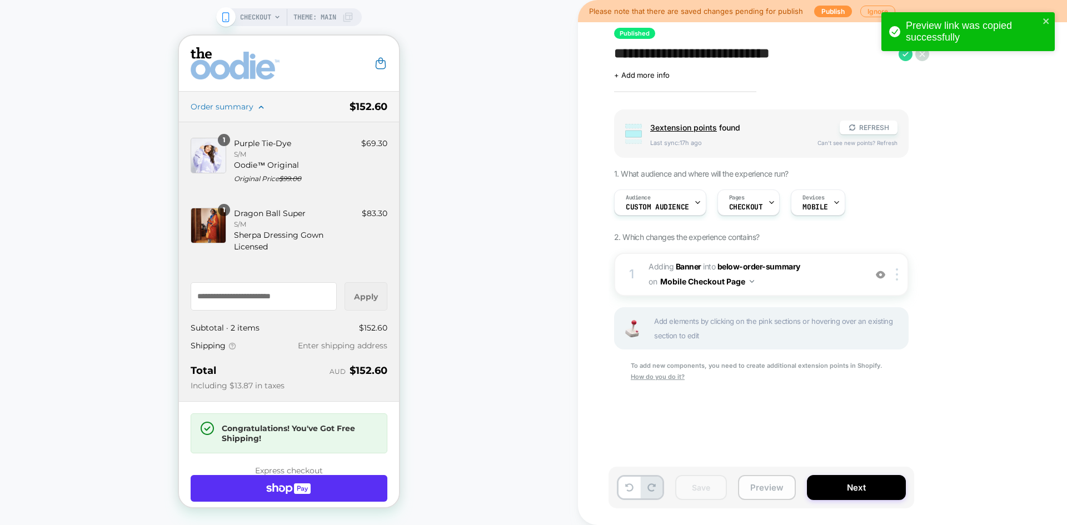
click at [753, 483] on button "Preview" at bounding box center [767, 487] width 58 height 25
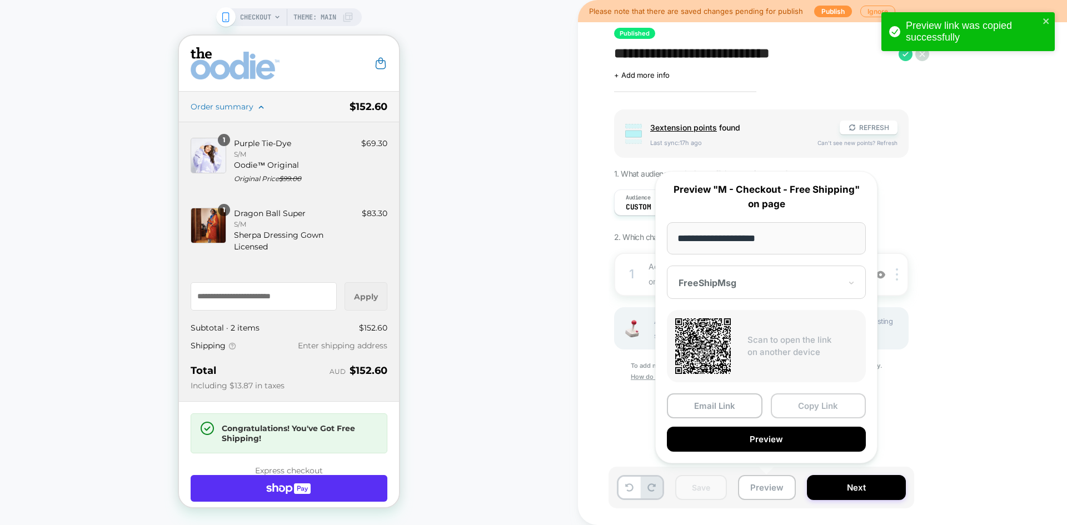
click at [822, 405] on button "Copy Link" at bounding box center [819, 405] width 96 height 25
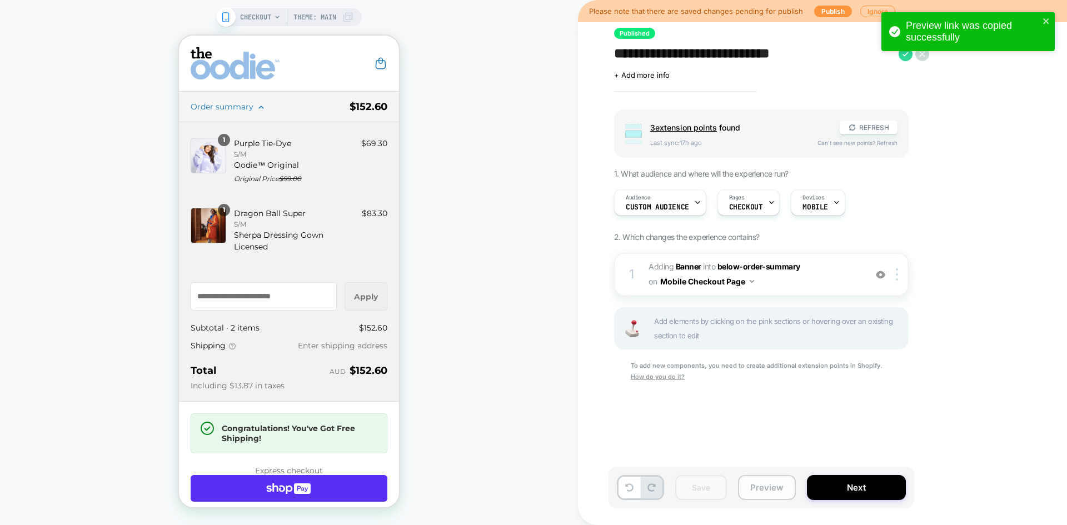
click at [766, 492] on button "Preview" at bounding box center [767, 487] width 58 height 25
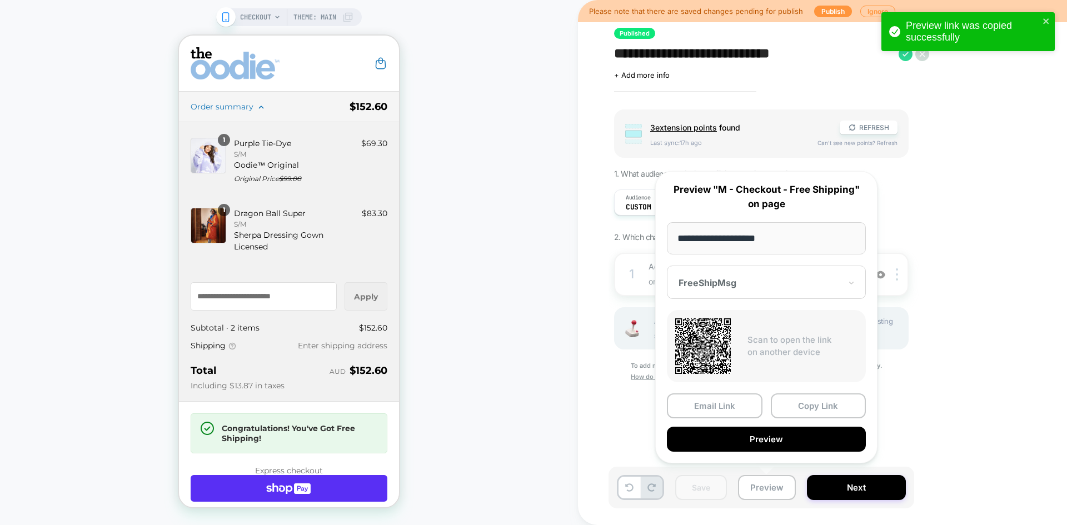
click at [752, 287] on div at bounding box center [759, 282] width 162 height 11
click at [821, 405] on button "Copy Link" at bounding box center [819, 405] width 96 height 25
